Goal: Task Accomplishment & Management: Use online tool/utility

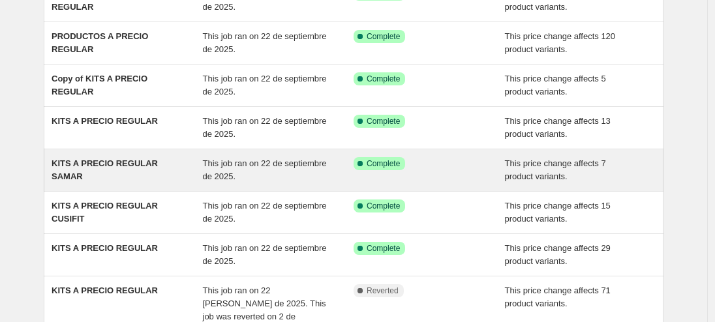
scroll to position [143, 0]
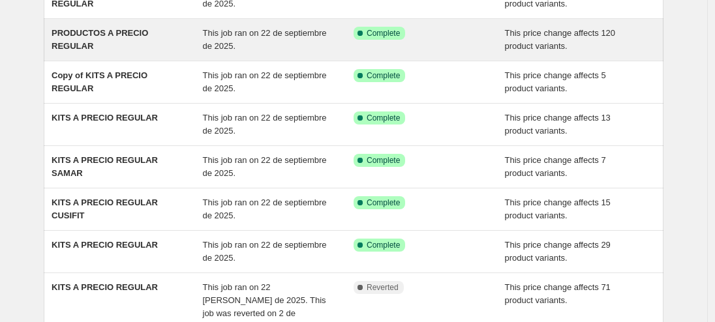
click at [299, 50] on div "This job ran on 22 de septiembre de 2025." at bounding box center [278, 40] width 151 height 26
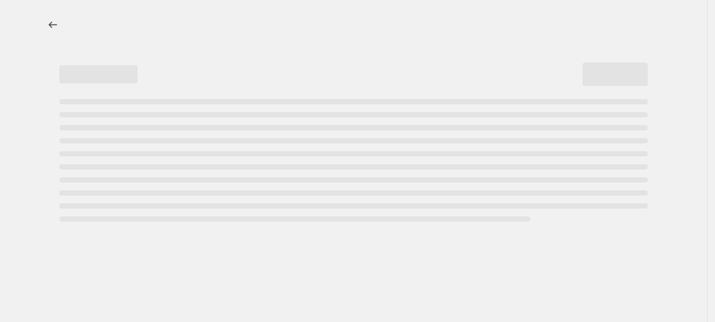
select select "ecap"
select select "no_change"
select select "collection"
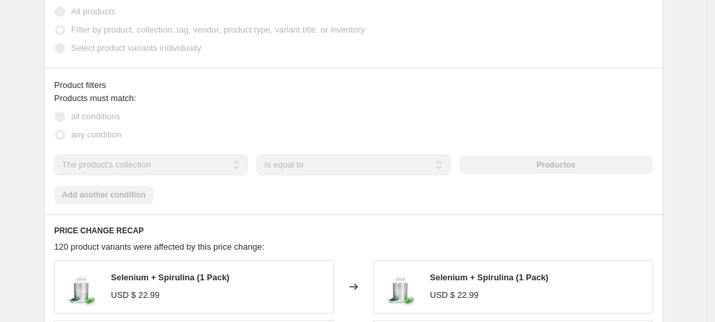
scroll to position [640, 0]
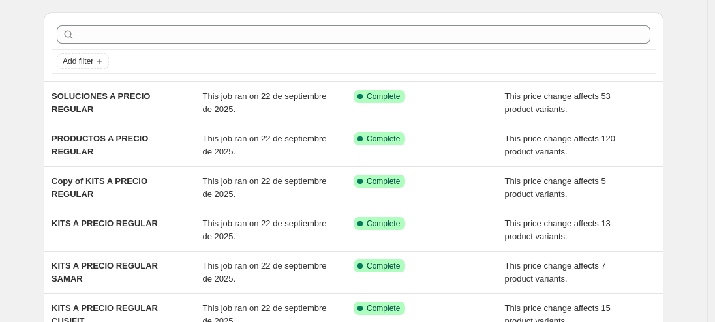
scroll to position [248, 0]
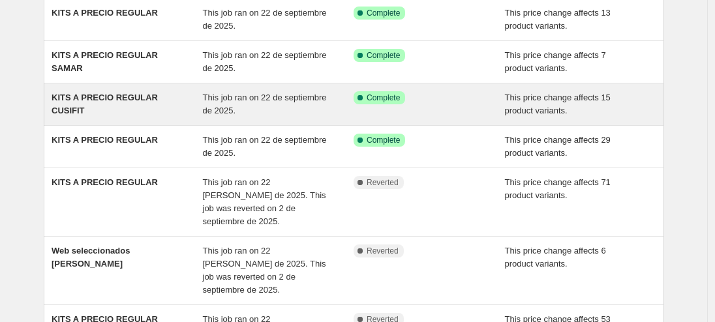
click at [303, 100] on span "This job ran on 22 de septiembre de 2025." at bounding box center [265, 104] width 124 height 23
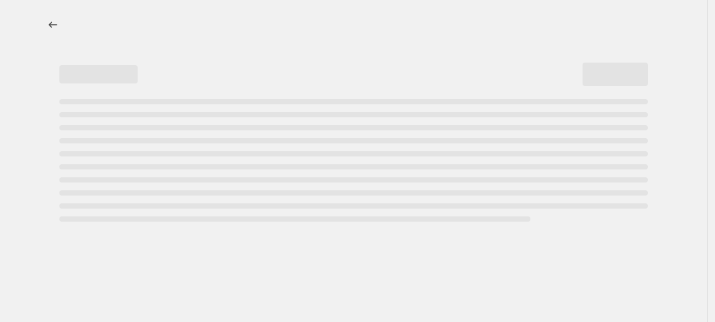
select select "ecap"
select select "no_change"
select select "collection"
select select "title"
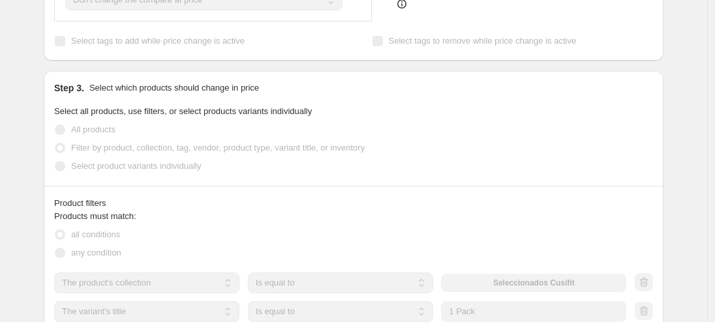
scroll to position [87, 0]
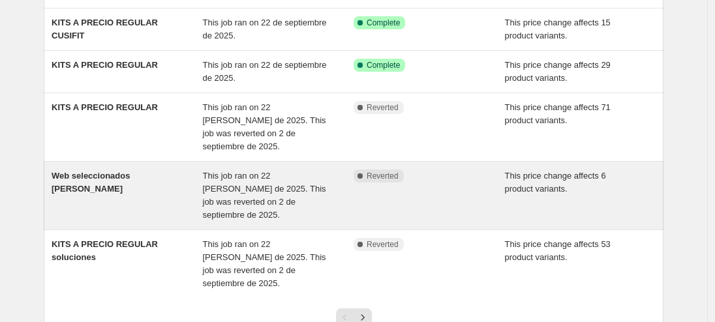
scroll to position [351, 0]
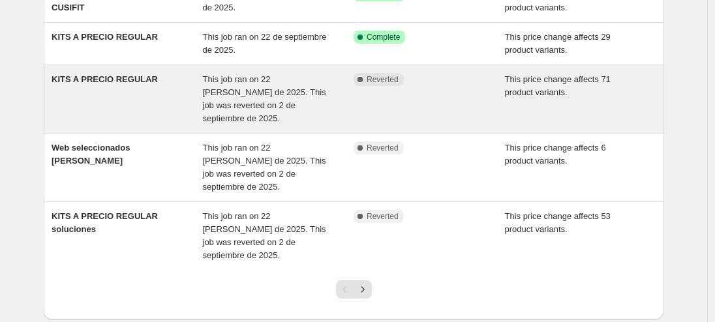
click at [302, 78] on span "This job ran on 22 [PERSON_NAME] de 2025. This job was reverted on 2 de septiem…" at bounding box center [264, 98] width 123 height 49
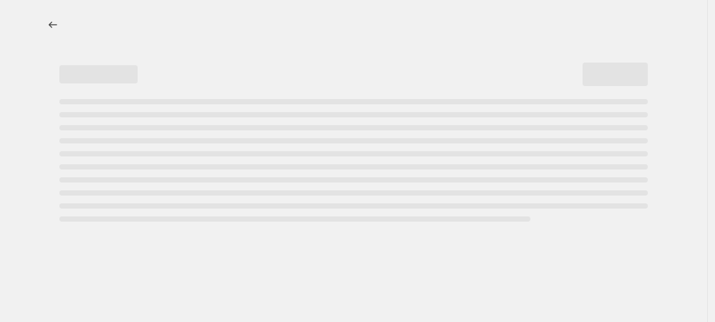
select select "ecap"
select select "no_change"
select select "collection"
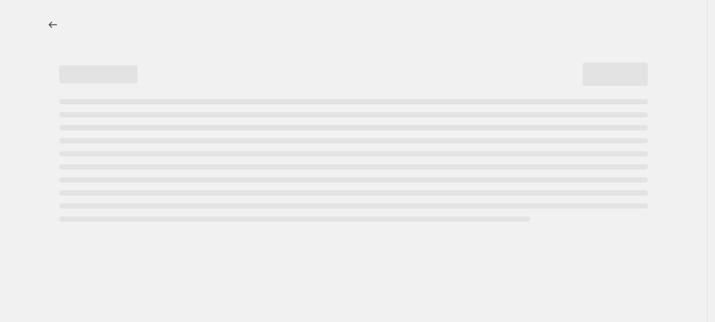
select select "collection"
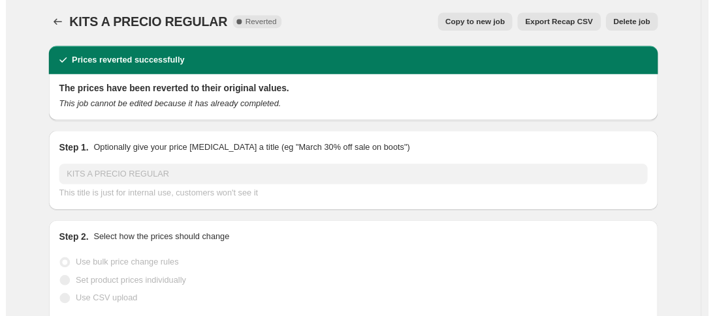
scroll to position [5, 0]
